Goal: Check status: Check status

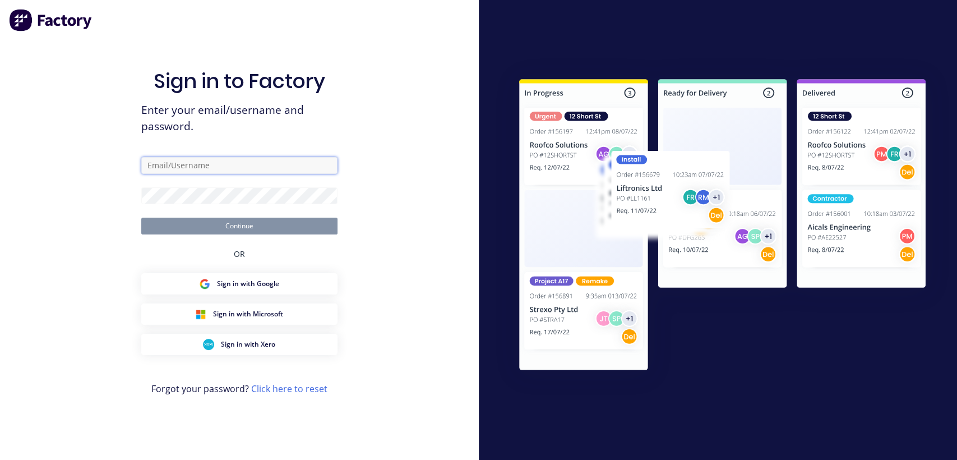
type input "[EMAIL_ADDRESS][DOMAIN_NAME]"
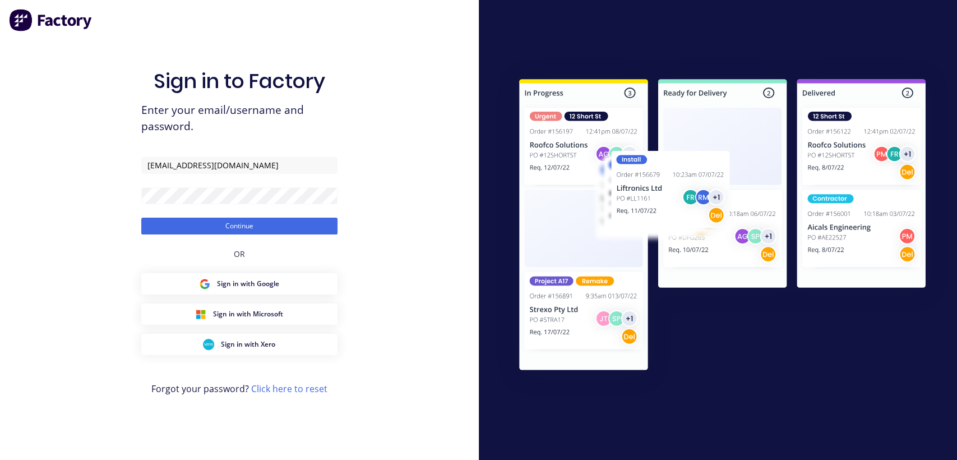
click at [207, 237] on div "Sign in to Factory Enter your email/username and password. [EMAIL_ADDRESS][DOMA…" at bounding box center [239, 240] width 196 height 419
click at [212, 230] on button "Continue" at bounding box center [239, 226] width 196 height 17
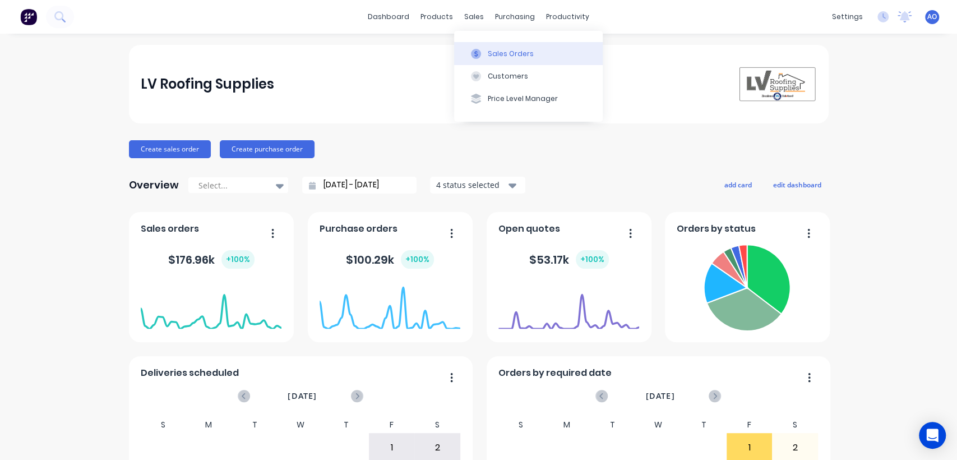
click at [488, 53] on div "Sales Orders" at bounding box center [511, 54] width 46 height 10
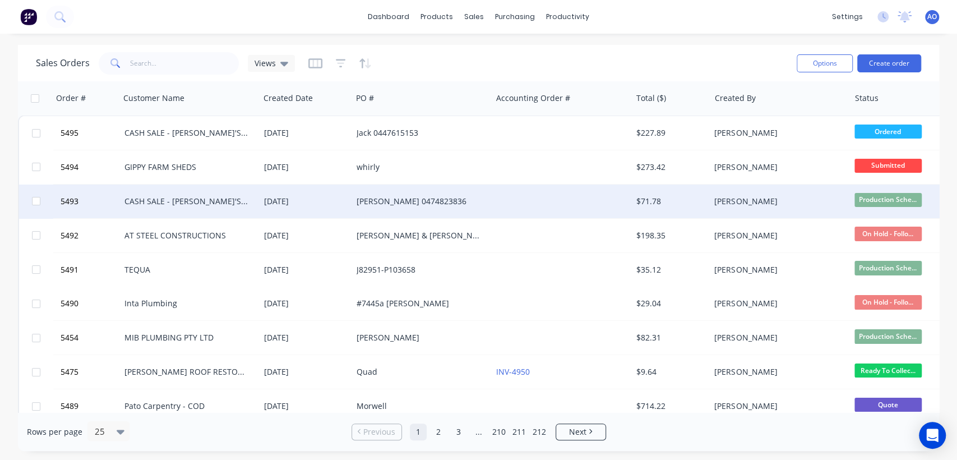
click at [218, 188] on div "CASH SALE - [PERSON_NAME]'S ACCOUNT" at bounding box center [190, 201] width 140 height 34
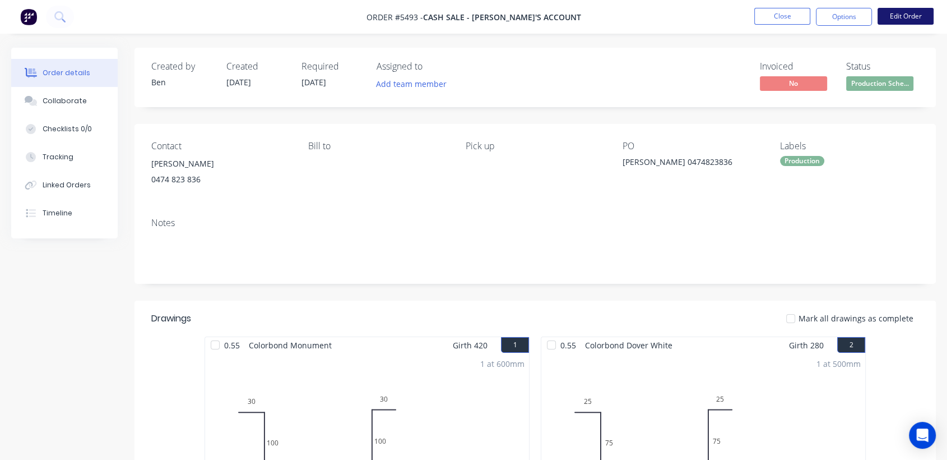
click at [919, 13] on button "Edit Order" at bounding box center [906, 16] width 56 height 17
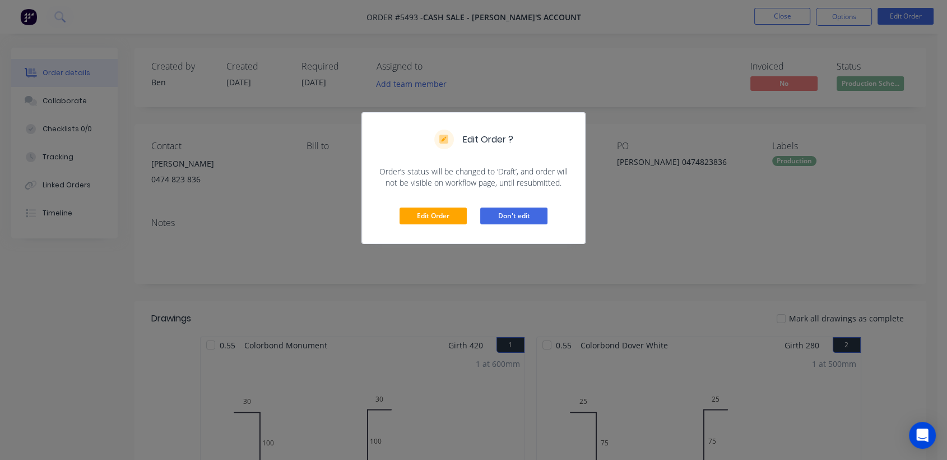
click at [519, 214] on button "Don't edit" at bounding box center [513, 215] width 67 height 17
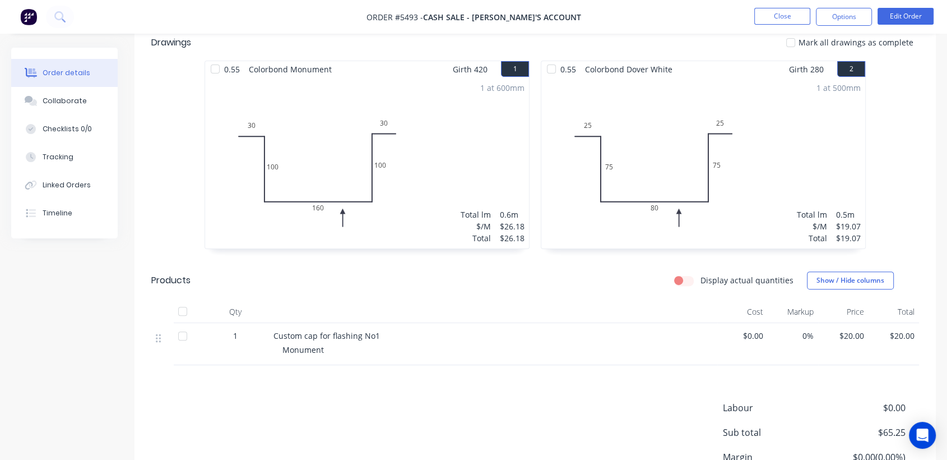
scroll to position [381, 0]
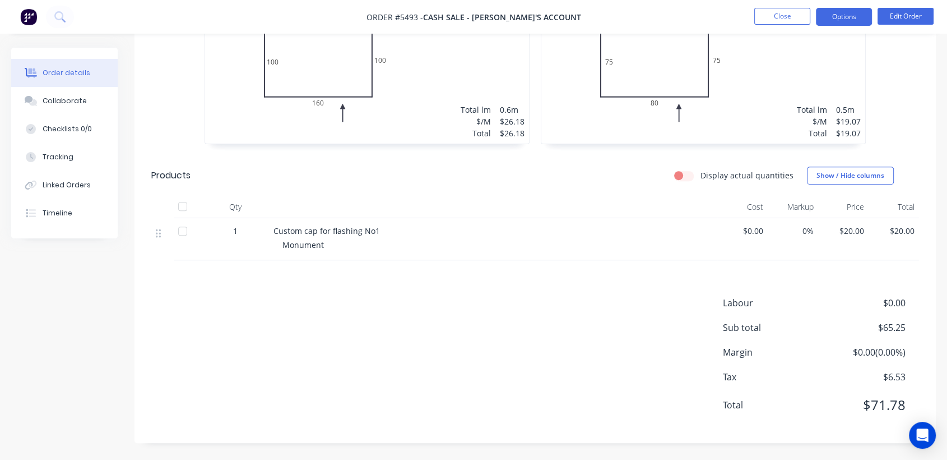
click at [859, 15] on button "Options" at bounding box center [844, 17] width 56 height 18
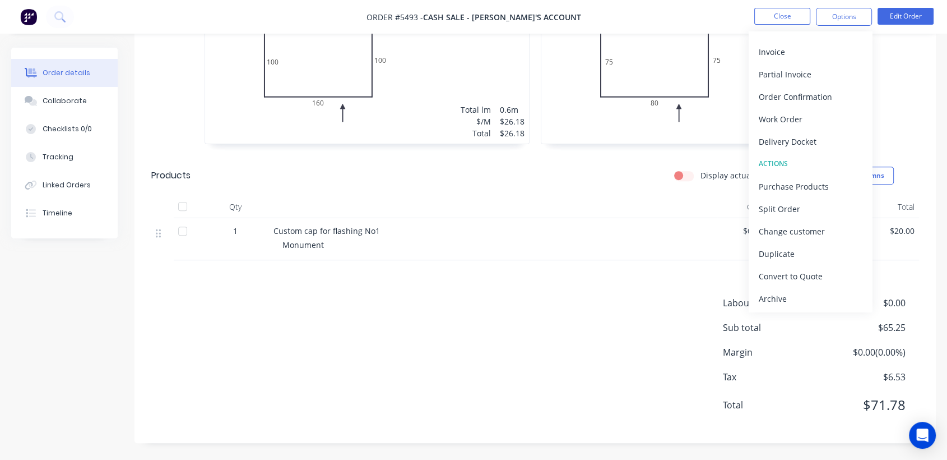
scroll to position [0, 0]
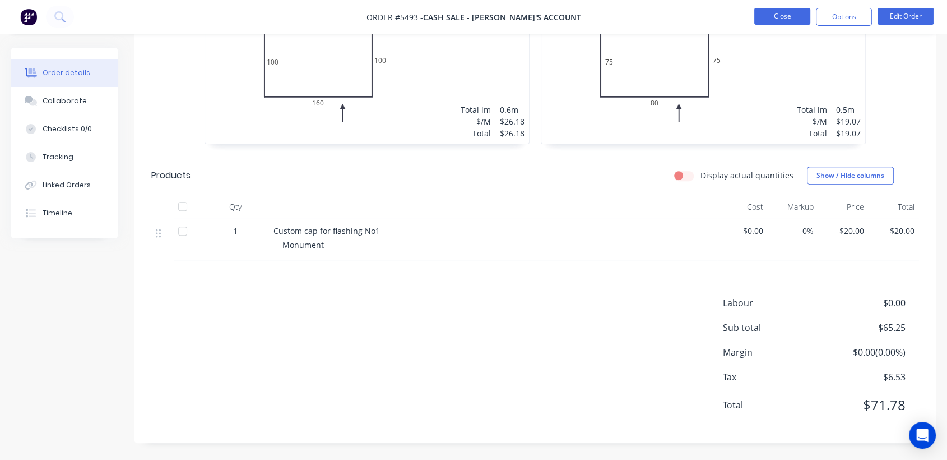
click at [795, 15] on button "Close" at bounding box center [783, 16] width 56 height 17
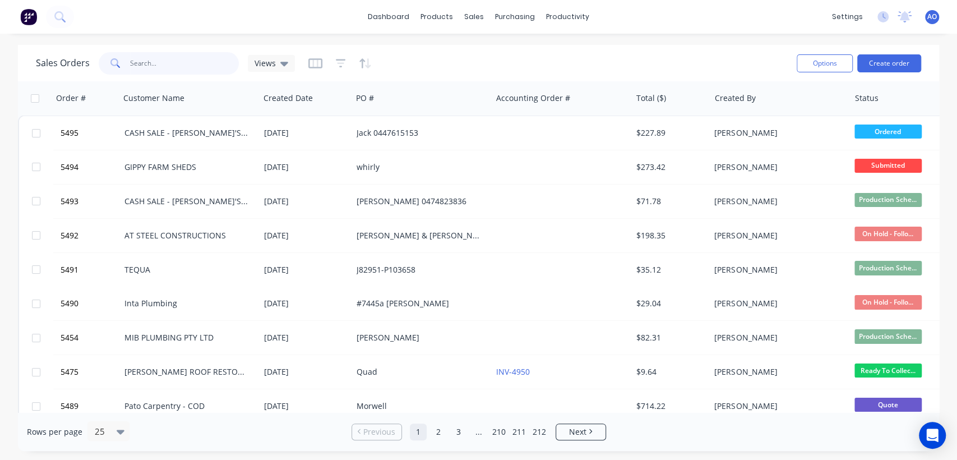
click at [144, 66] on input "text" at bounding box center [184, 63] width 109 height 22
type input "4542"
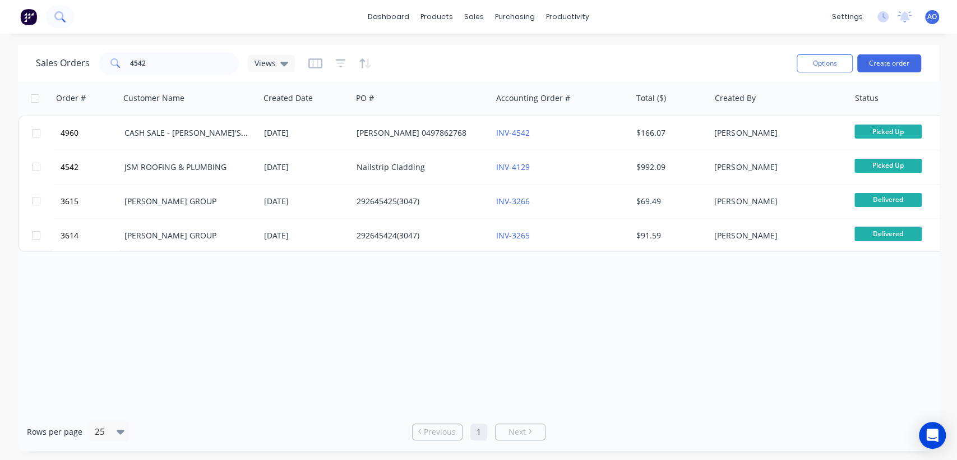
click at [57, 16] on icon at bounding box center [59, 16] width 11 height 11
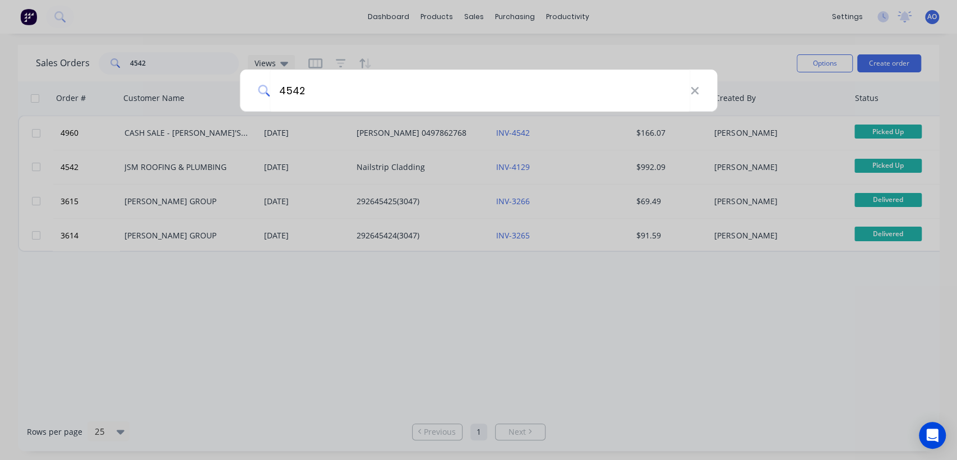
type input "4542"
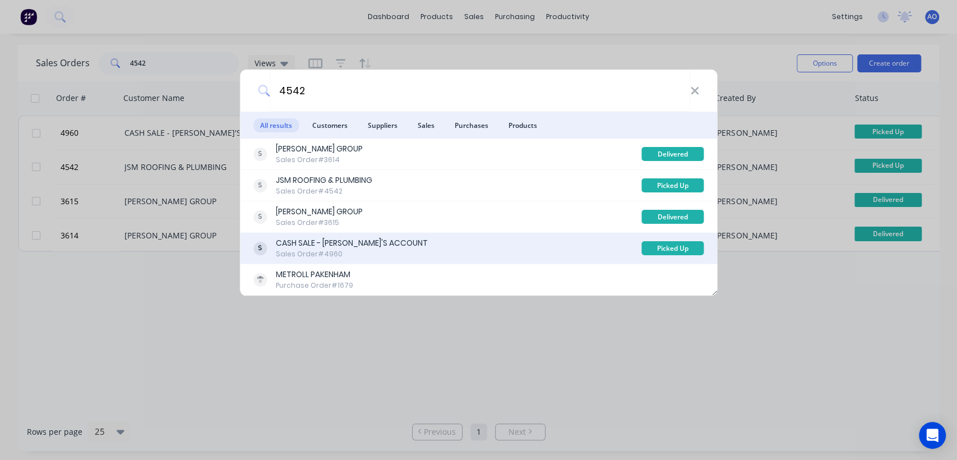
click at [314, 246] on div "CASH SALE - [PERSON_NAME]'S ACCOUNT" at bounding box center [352, 243] width 152 height 12
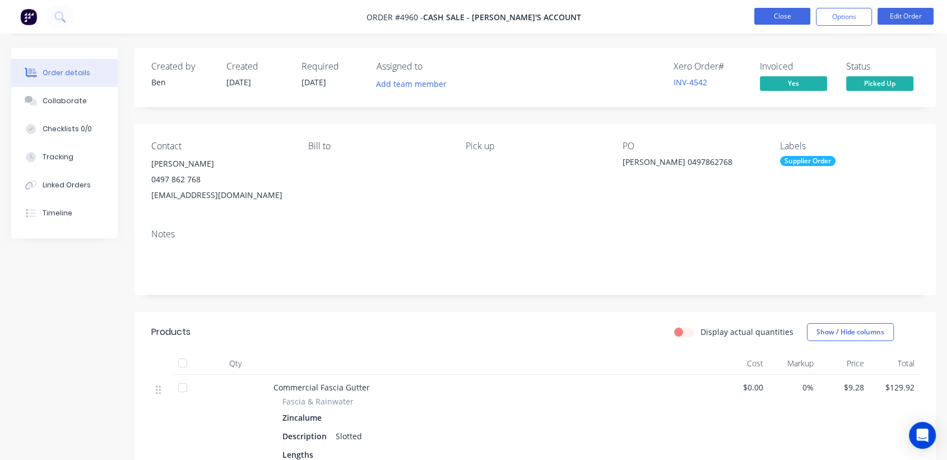
click at [782, 13] on button "Close" at bounding box center [783, 16] width 56 height 17
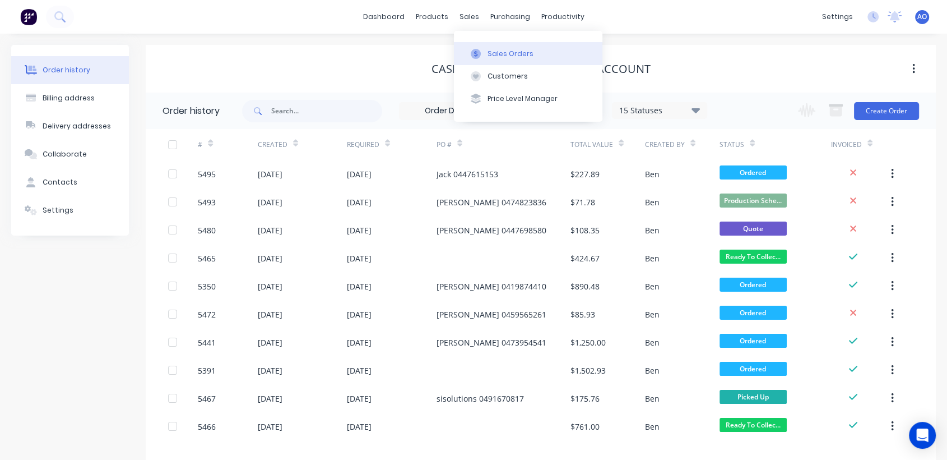
click at [492, 50] on div "Sales Orders" at bounding box center [511, 54] width 46 height 10
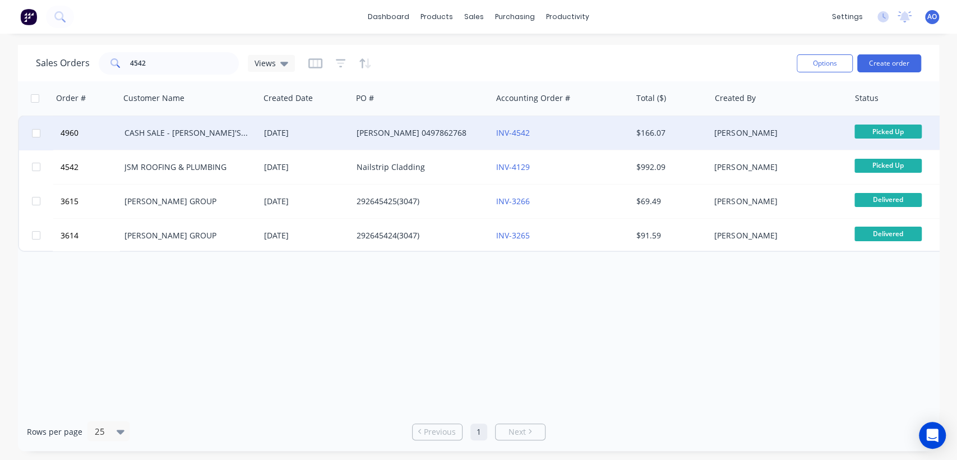
click at [447, 140] on div "[PERSON_NAME] 0497862768" at bounding box center [422, 133] width 140 height 34
